Goal: Find specific page/section: Find specific page/section

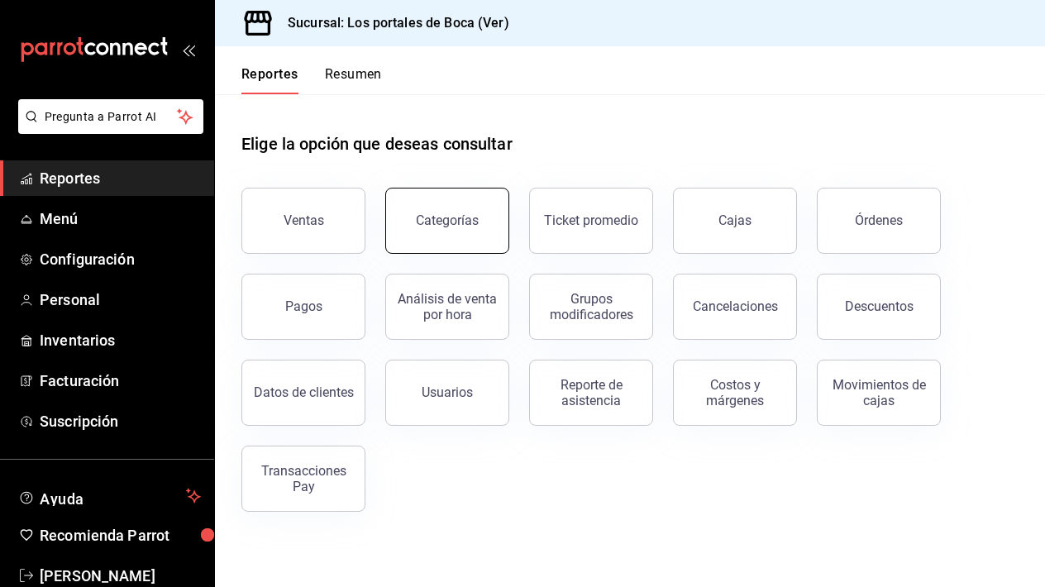
click at [481, 218] on button "Categorías" at bounding box center [447, 221] width 124 height 66
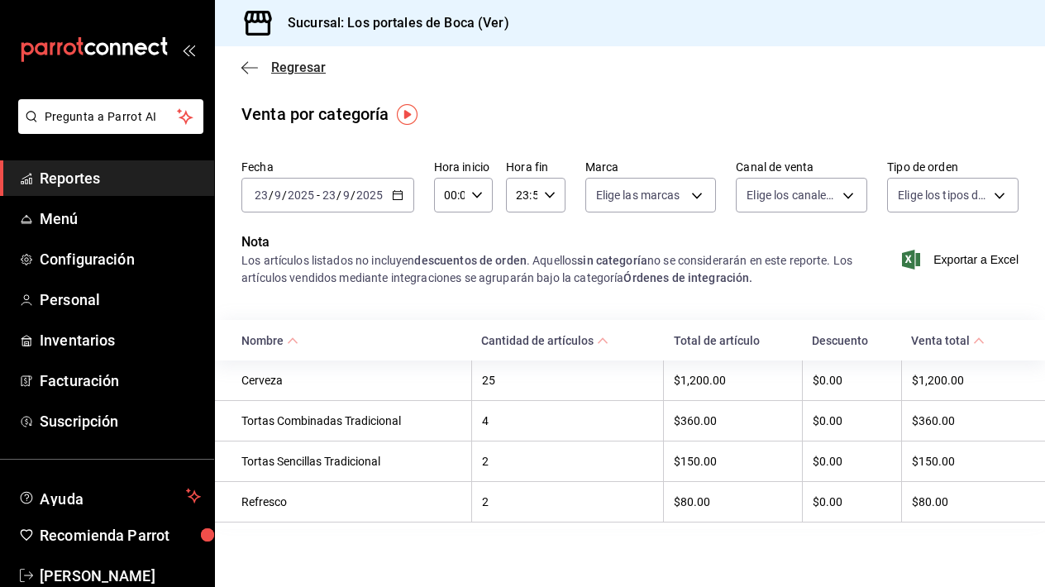
click at [246, 60] on icon "button" at bounding box center [249, 67] width 17 height 15
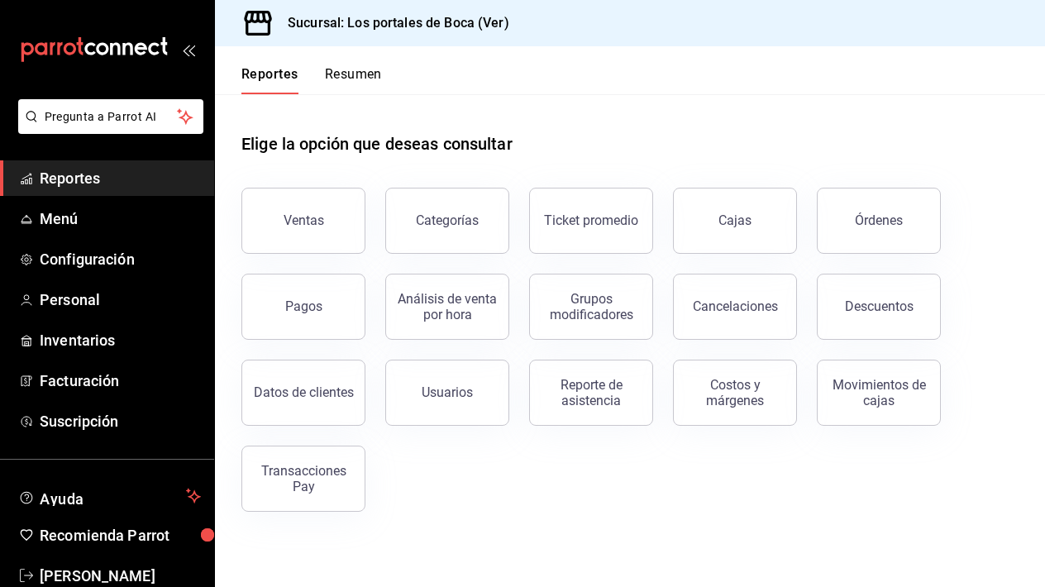
click at [303, 222] on div "Ventas" at bounding box center [304, 220] width 41 height 16
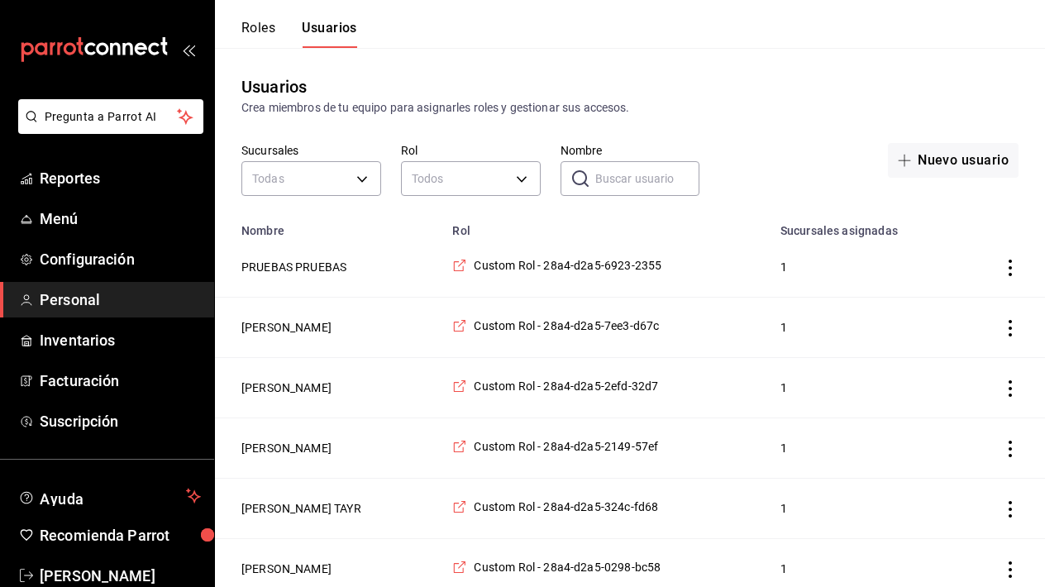
scroll to position [343, 0]
